Goal: Understand process/instructions

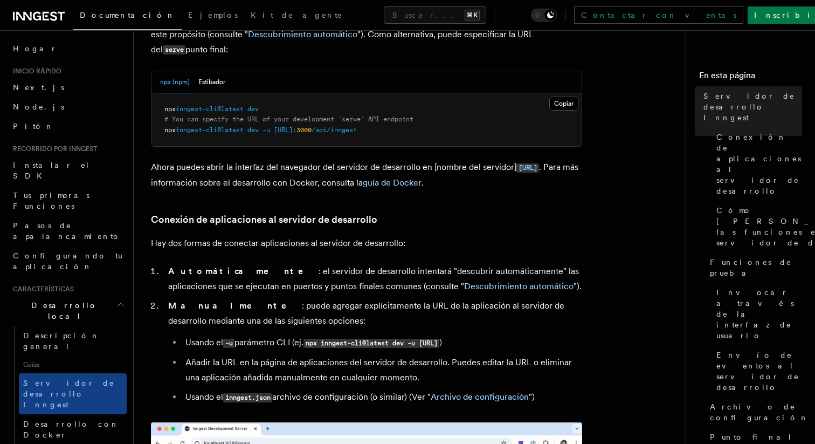
scroll to position [411, 0]
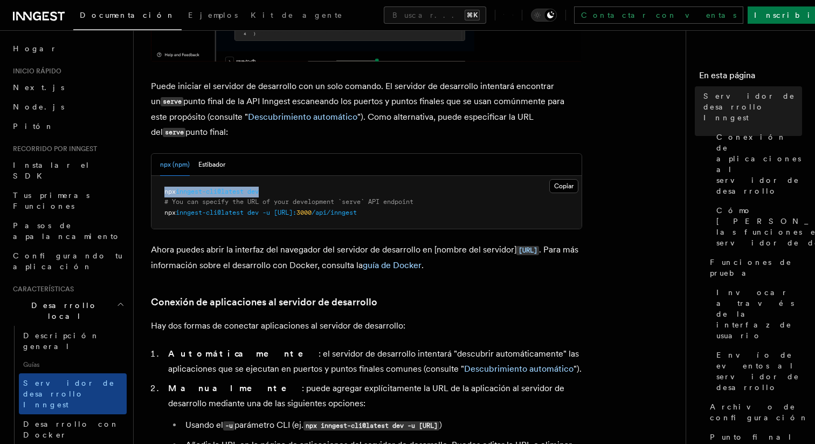
drag, startPoint x: 275, startPoint y: 193, endPoint x: 161, endPoint y: 194, distance: 113.8
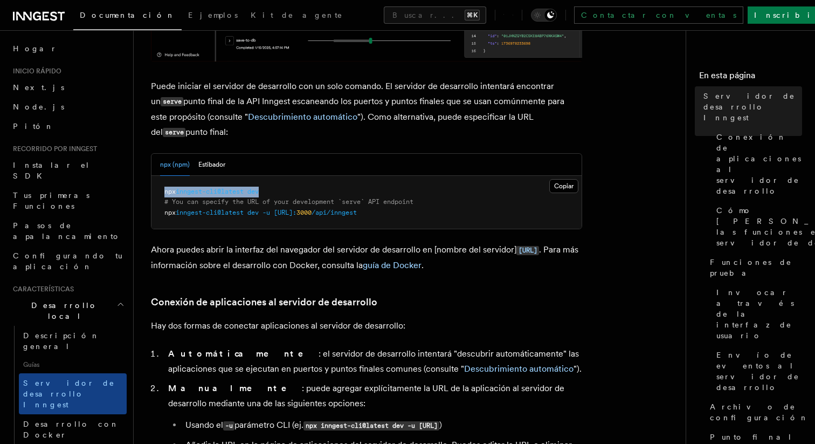
click at [161, 194] on pre "npx inngest-cli@latest dev # You can specify the URL of your development `serve…" at bounding box center [367, 202] width 430 height 53
copy span "npx inngest-cli@latest dev"
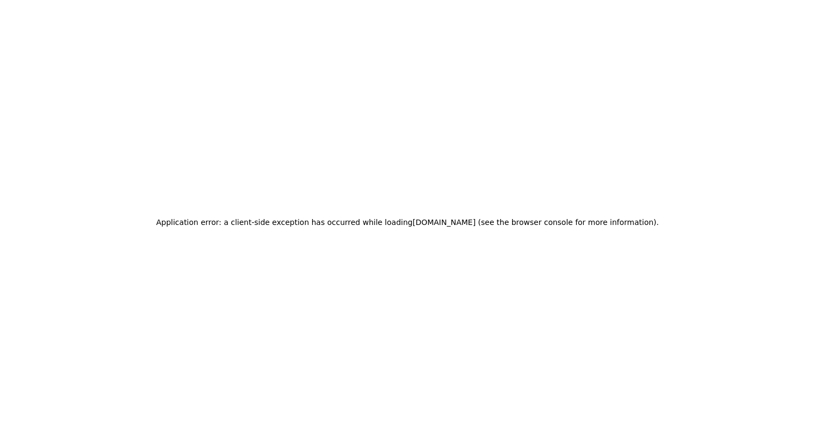
scroll to position [0, 0]
click at [254, 219] on font "Error de aplicación: se produjo una excepción del lado del cliente" at bounding box center [230, 222] width 246 height 9
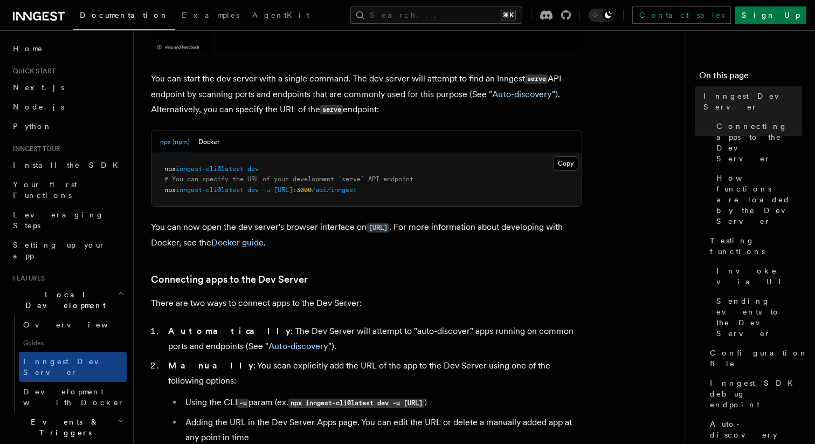
scroll to position [428, 0]
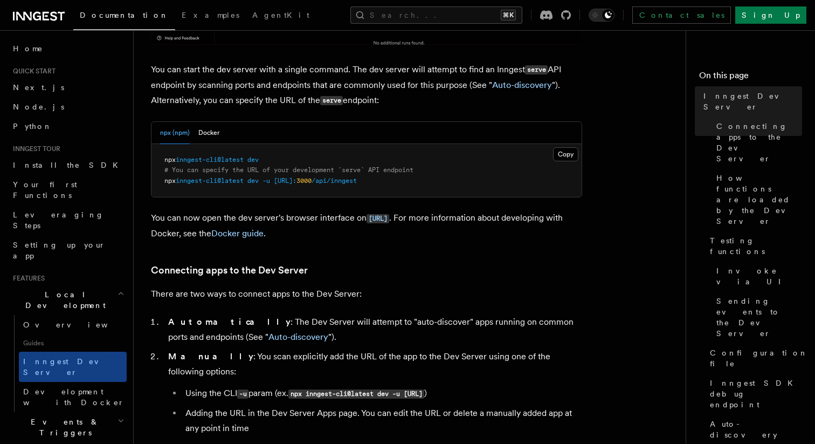
click at [255, 164] on pre "npx inngest-cli@latest dev # You can specify the URL of your development `serve…" at bounding box center [367, 170] width 430 height 53
copy code "npx inngest-cli@latest dev"
